Goal: Information Seeking & Learning: Understand process/instructions

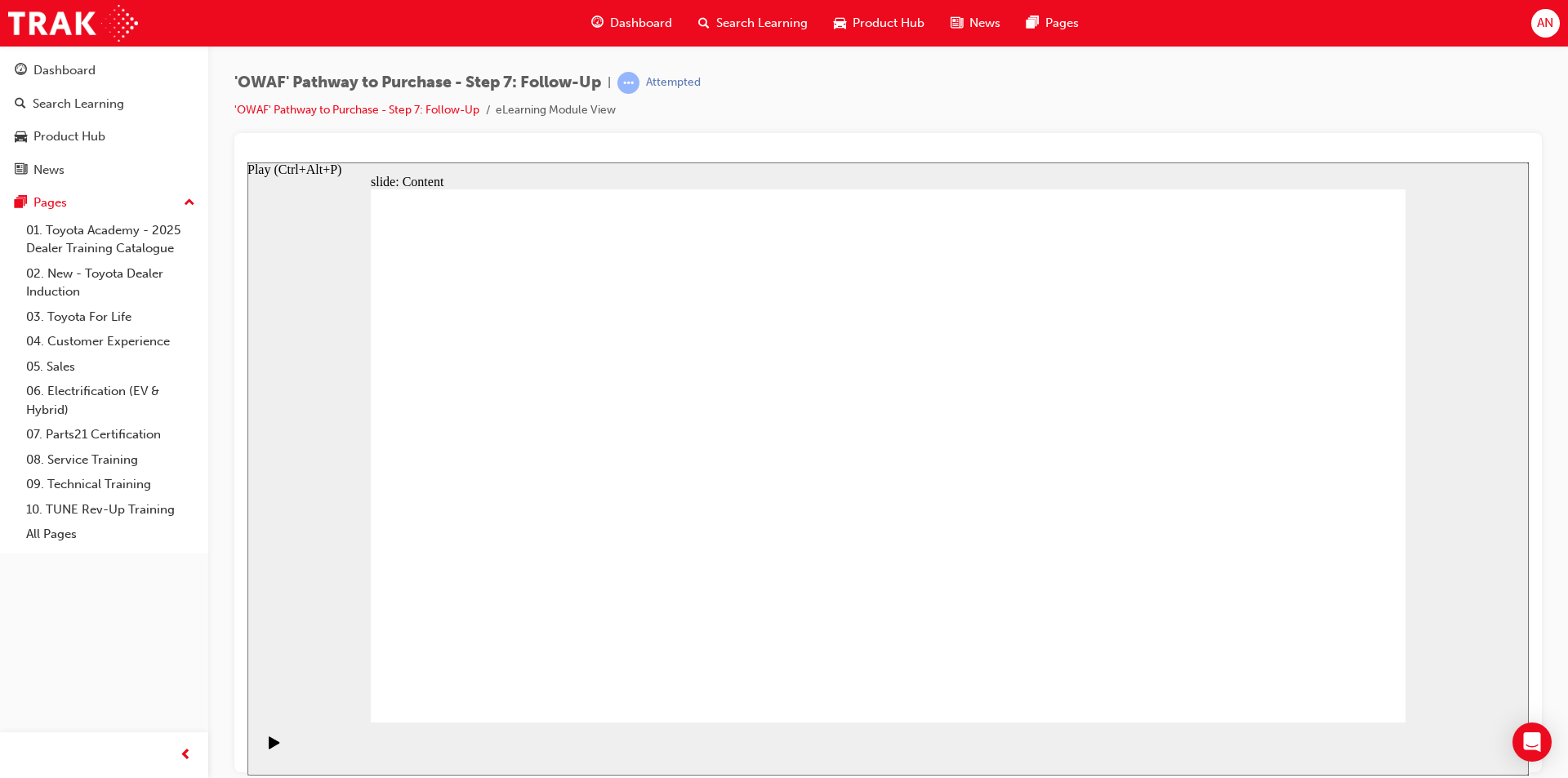
click at [269, 747] on icon "Play (Ctrl+Alt+P)" at bounding box center [274, 741] width 10 height 12
click at [269, 748] on icon "Play (Ctrl+Alt+P)" at bounding box center [274, 741] width 11 height 13
drag, startPoint x: 1352, startPoint y: 682, endPoint x: 1815, endPoint y: 452, distance: 517.0
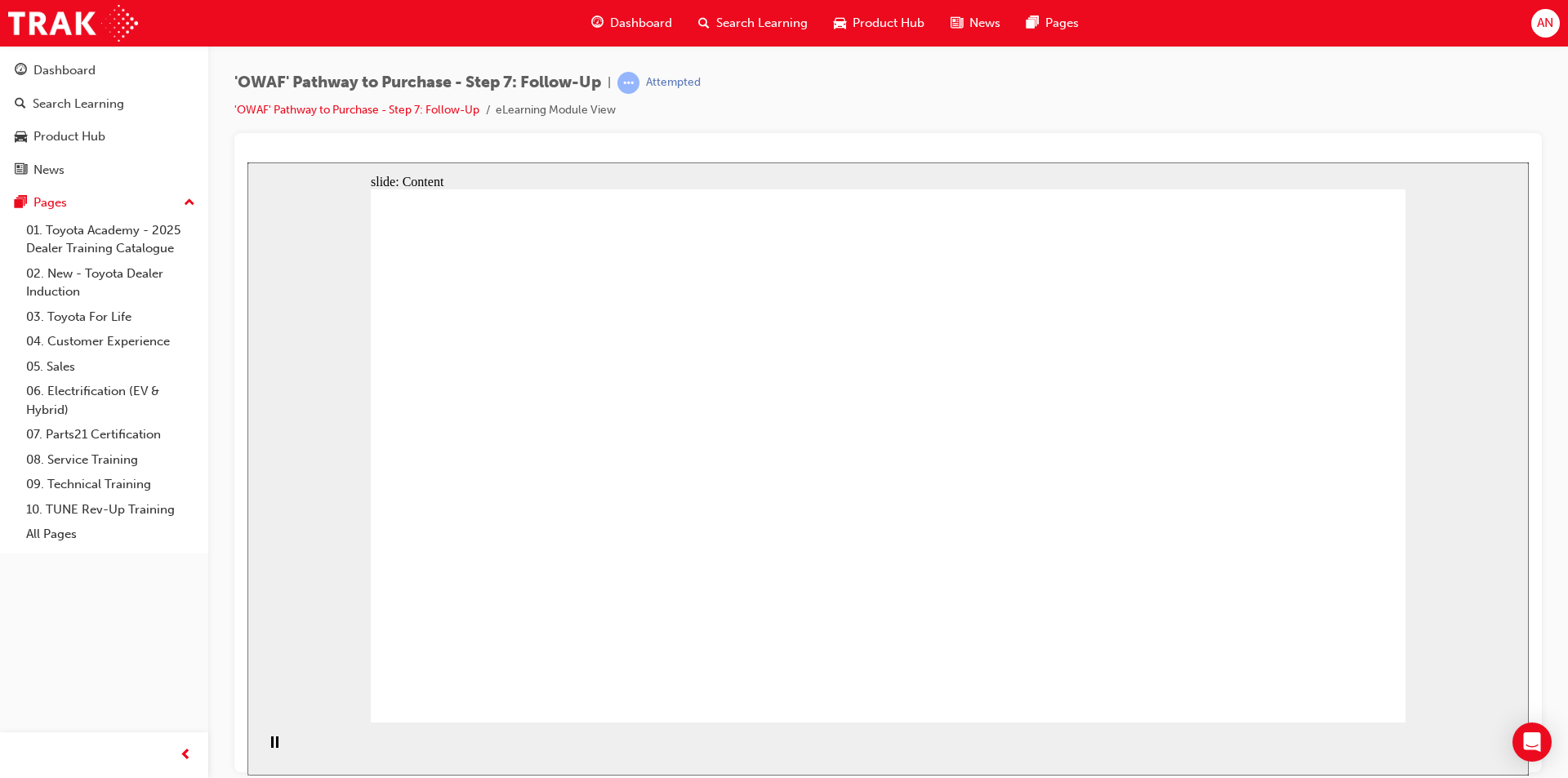
click at [269, 748] on icon "Play (Ctrl+Alt+P)" at bounding box center [274, 741] width 11 height 13
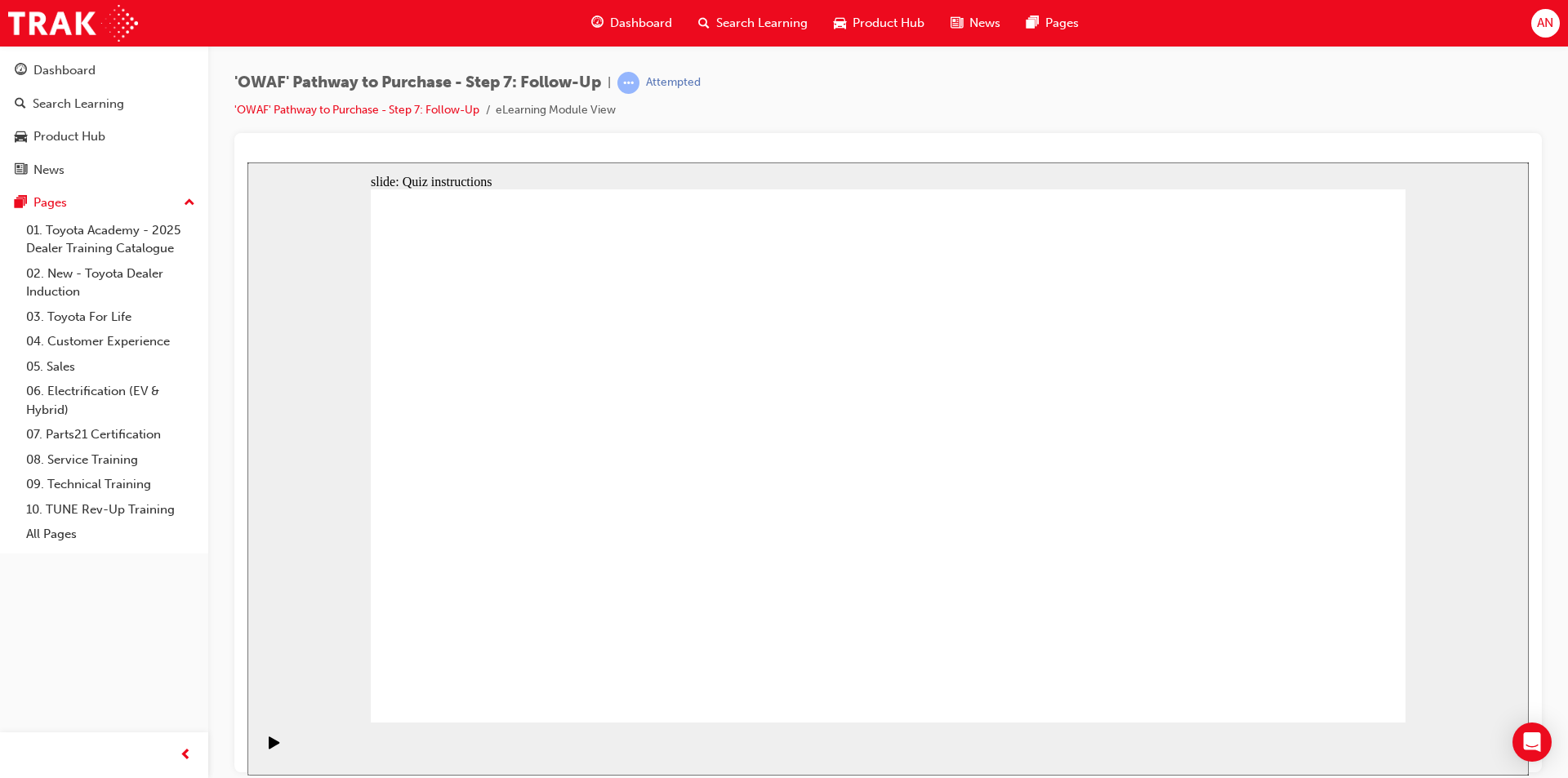
radio input "true"
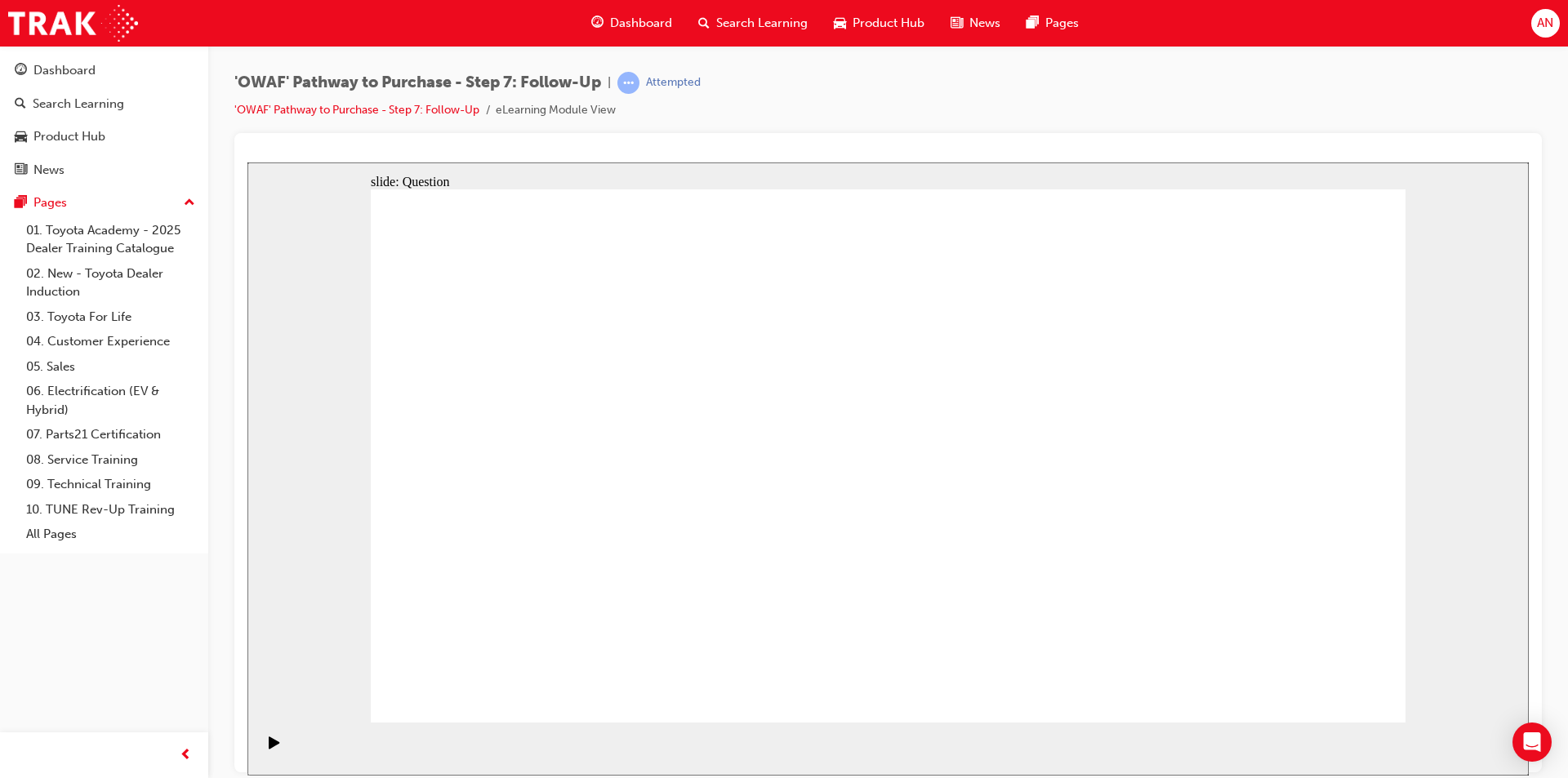
radio input "true"
drag, startPoint x: 1106, startPoint y: 609, endPoint x: 894, endPoint y: 381, distance: 311.3
drag, startPoint x: 901, startPoint y: 604, endPoint x: 670, endPoint y: 454, distance: 275.4
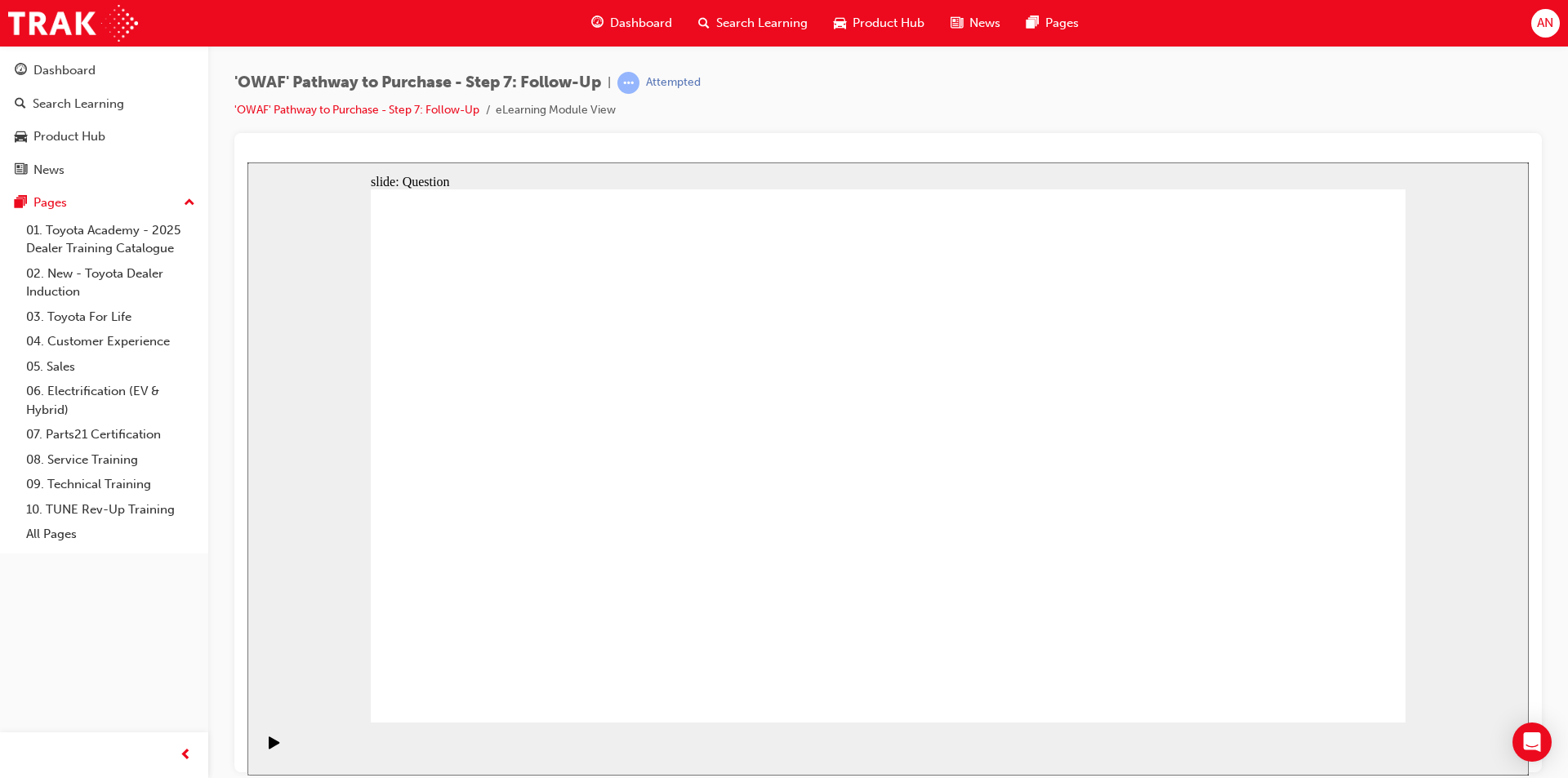
drag, startPoint x: 736, startPoint y: 540, endPoint x: 738, endPoint y: 513, distance: 27.1
drag, startPoint x: 873, startPoint y: 545, endPoint x: 1009, endPoint y: 504, distance: 142.0
drag, startPoint x: 672, startPoint y: 438, endPoint x: 595, endPoint y: 610, distance: 188.4
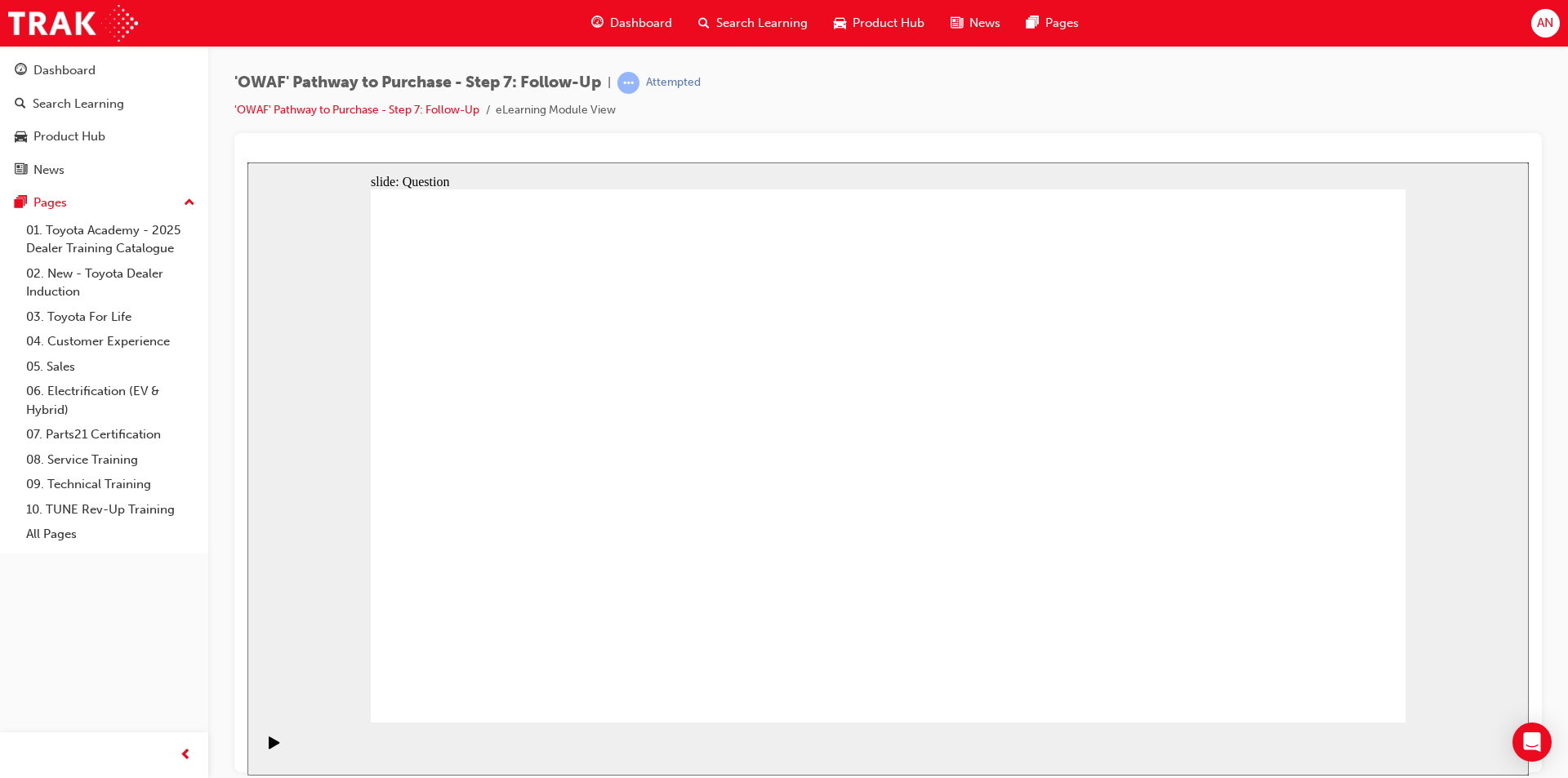
drag, startPoint x: 901, startPoint y: 647, endPoint x: 656, endPoint y: 426, distance: 329.9
drag, startPoint x: 877, startPoint y: 650, endPoint x: 650, endPoint y: 462, distance: 294.7
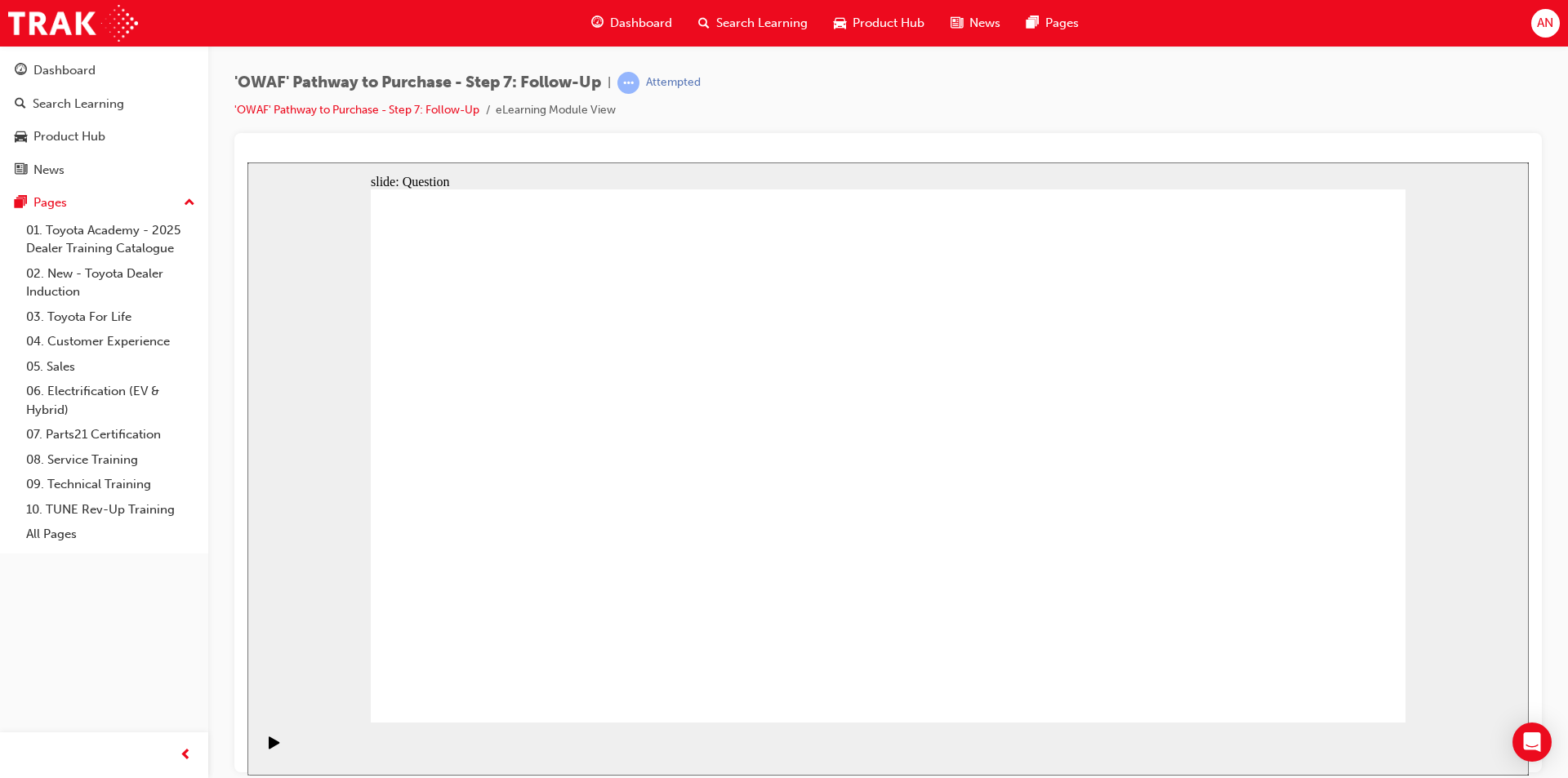
radio input "true"
drag, startPoint x: 845, startPoint y: 534, endPoint x: 890, endPoint y: 541, distance: 45.5
radio input "true"
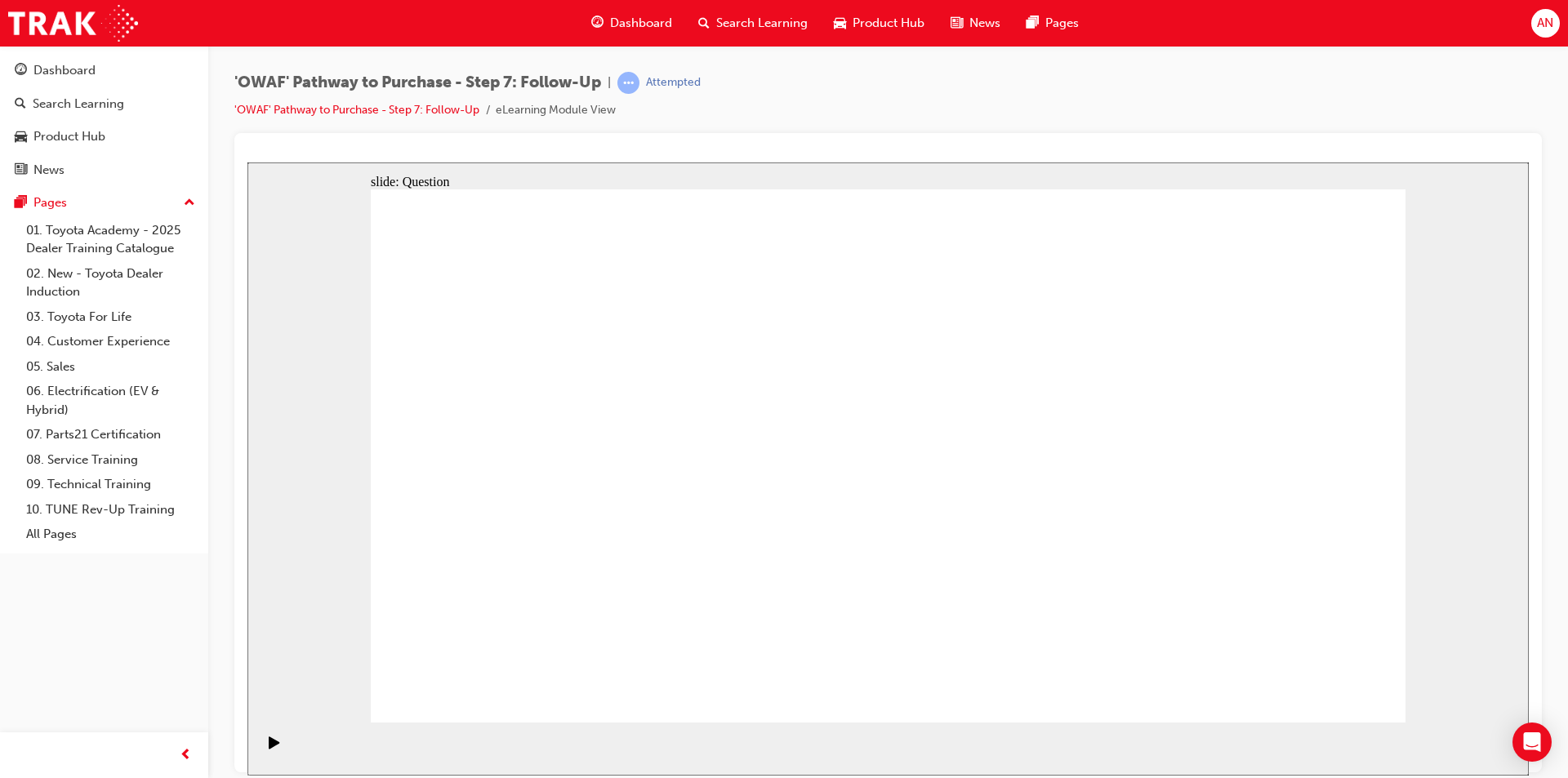
radio input "true"
